Goal: Download file/media

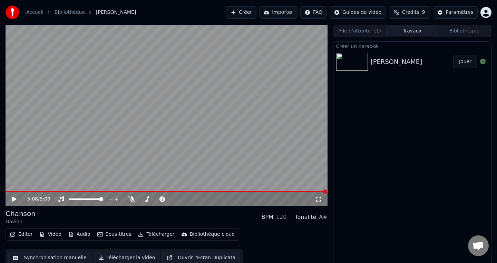
click at [463, 62] on button "Jouer" at bounding box center [465, 62] width 24 height 12
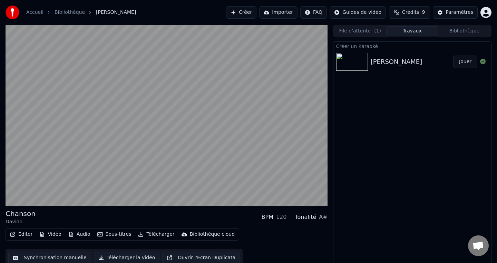
scroll to position [4, 0]
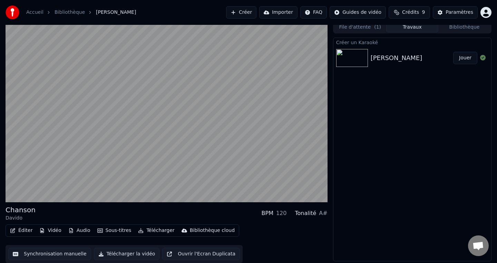
click at [453, 52] on button "Jouer" at bounding box center [465, 58] width 24 height 12
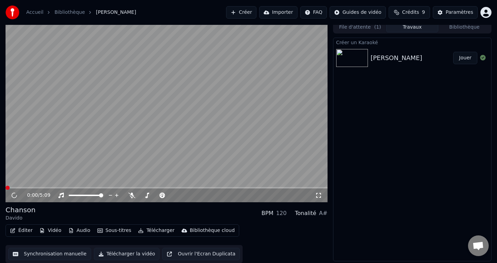
click at [26, 231] on button "Éditer" at bounding box center [21, 231] width 28 height 10
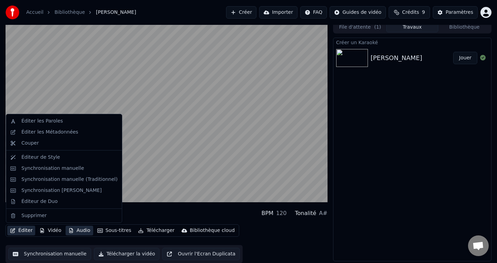
click at [76, 228] on button "Audio" at bounding box center [80, 231] width 28 height 10
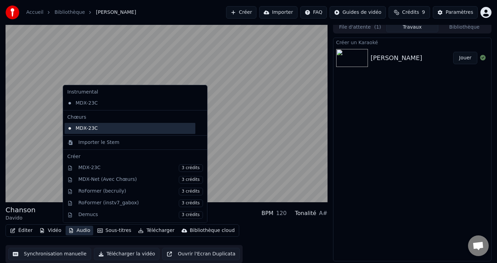
click at [95, 127] on div "MDX-23C" at bounding box center [130, 128] width 131 height 11
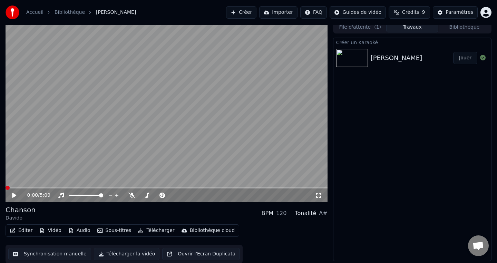
click at [14, 196] on icon at bounding box center [14, 195] width 4 height 5
click at [131, 196] on icon at bounding box center [131, 196] width 7 height 6
click at [132, 195] on icon at bounding box center [132, 196] width 4 height 6
click at [6, 187] on span at bounding box center [8, 188] width 4 height 4
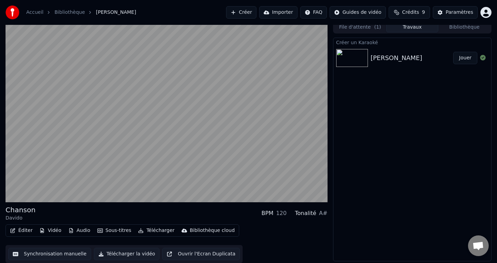
click at [21, 230] on button "Éditer" at bounding box center [21, 231] width 28 height 10
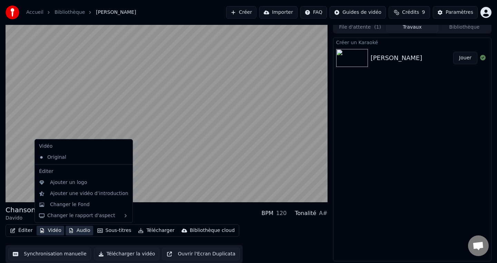
click at [76, 230] on button "Audio" at bounding box center [80, 231] width 28 height 10
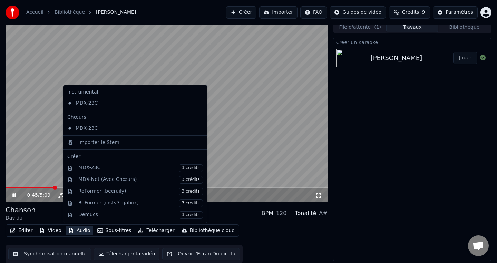
click at [366, 192] on div "Créer un Karaoké Chanson [PERSON_NAME]" at bounding box center [412, 150] width 158 height 224
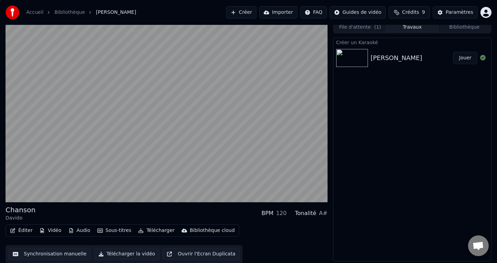
click at [156, 231] on button "Télécharger" at bounding box center [156, 231] width 42 height 10
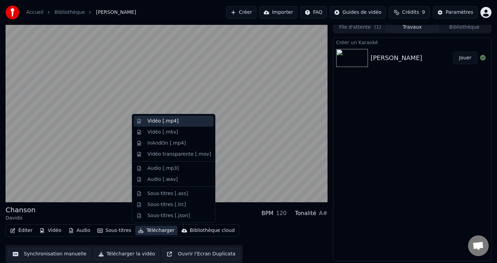
click at [161, 121] on div "Vidéo [.mp4]" at bounding box center [162, 121] width 31 height 7
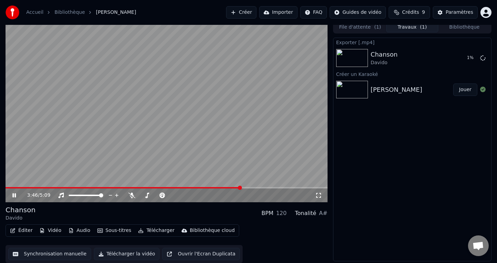
click at [14, 196] on icon at bounding box center [19, 196] width 16 height 6
click at [461, 58] on button "Afficher" at bounding box center [462, 58] width 30 height 12
